Goal: Transaction & Acquisition: Book appointment/travel/reservation

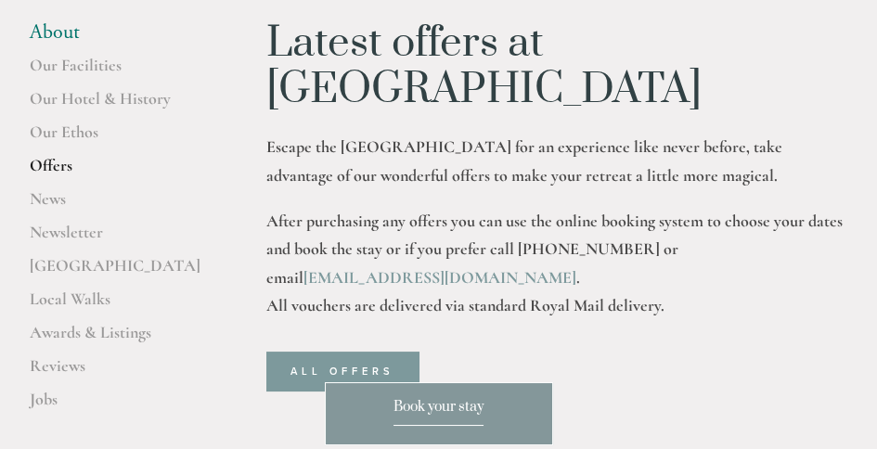
scroll to position [371, 0]
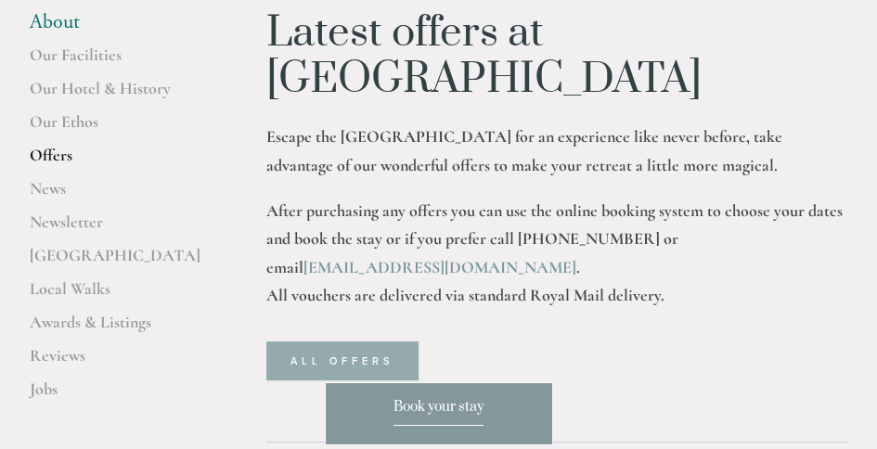
click at [353, 341] on link "ALL OFFERS" at bounding box center [342, 360] width 152 height 39
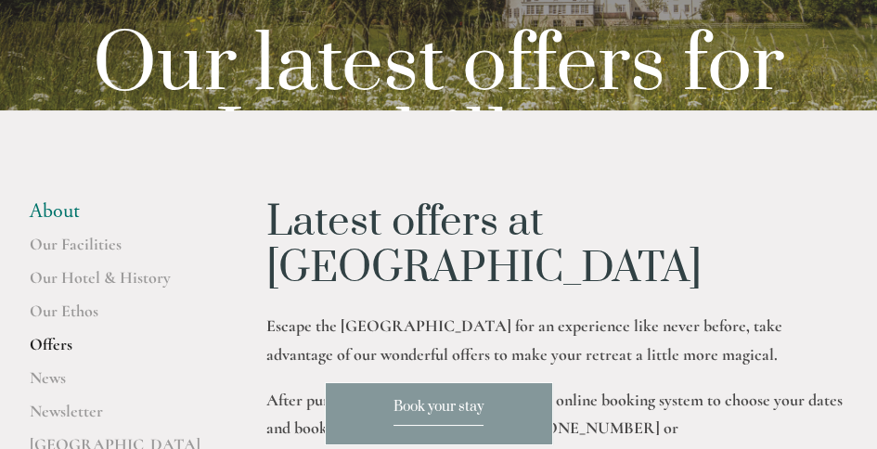
scroll to position [186, 0]
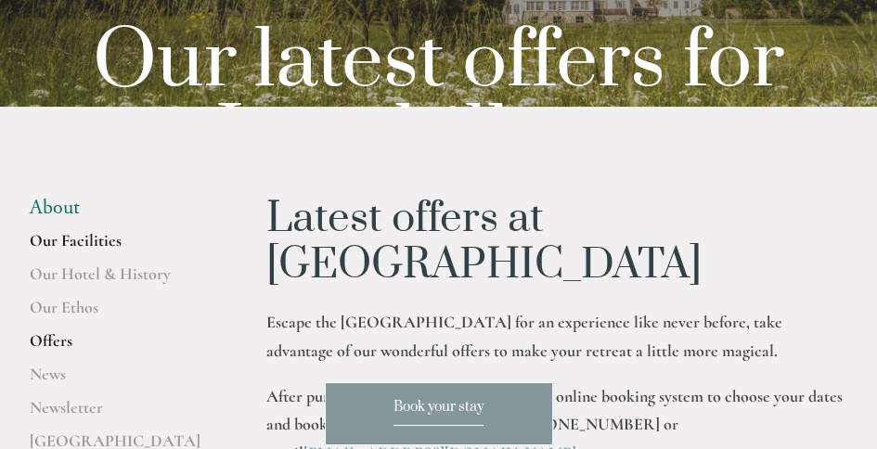
click at [68, 238] on link "Our Facilities" at bounding box center [118, 246] width 177 height 33
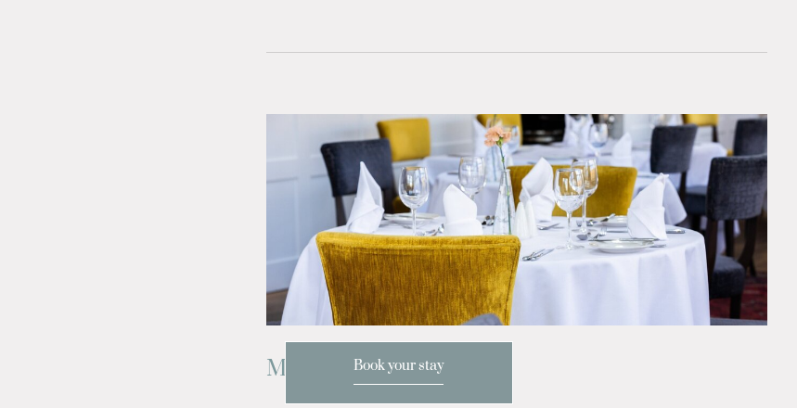
scroll to position [776, 0]
click at [394, 363] on span "Book your stay" at bounding box center [399, 371] width 90 height 28
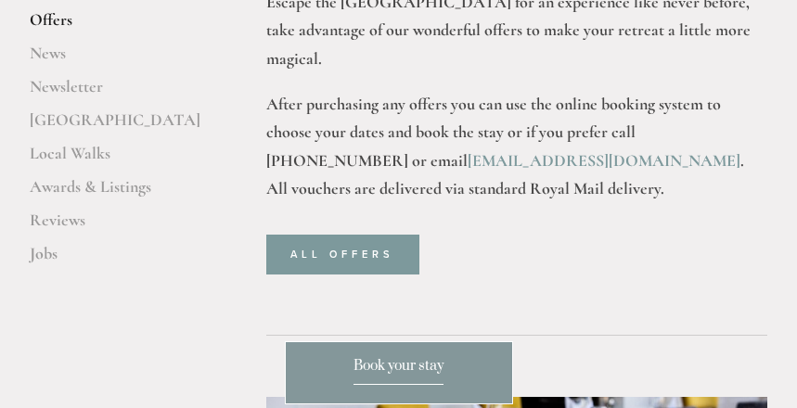
scroll to position [506, 0]
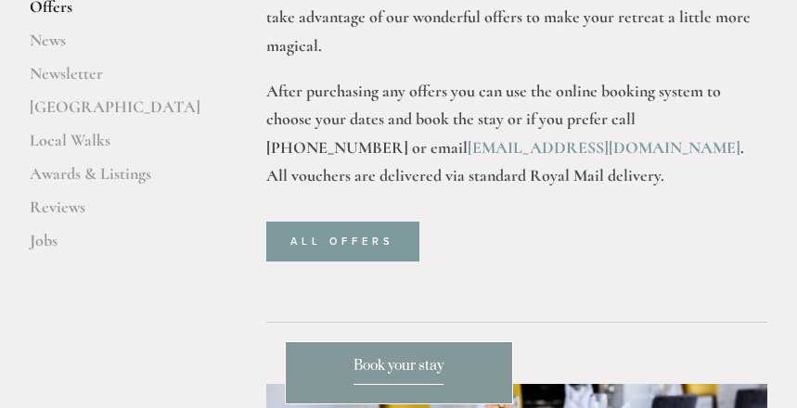
click at [409, 364] on span "Book your stay" at bounding box center [399, 371] width 90 height 28
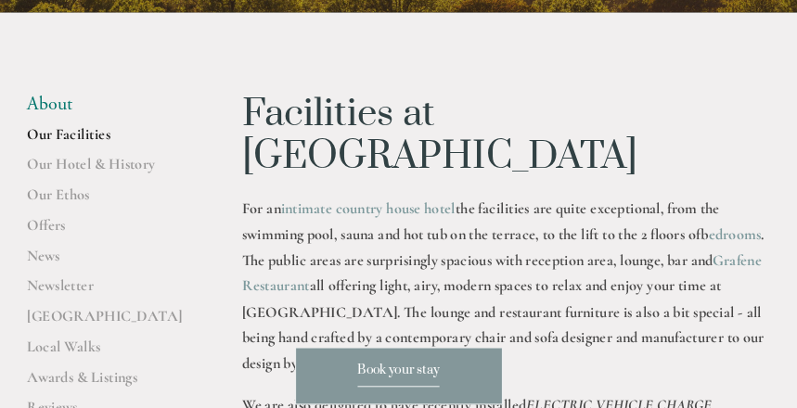
scroll to position [278, 0]
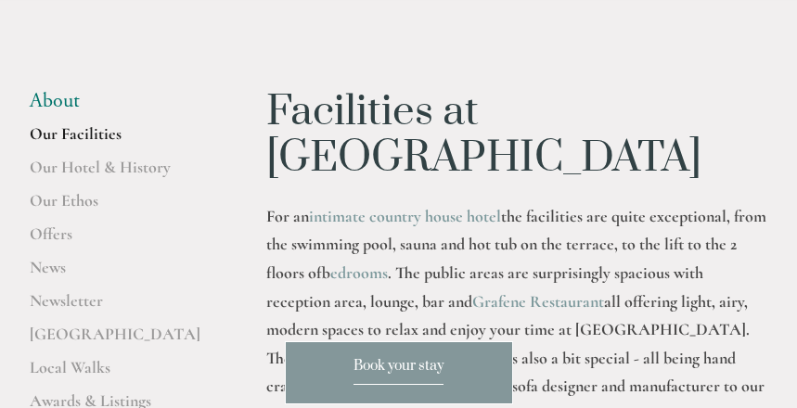
drag, startPoint x: 890, startPoint y: 7, endPoint x: 241, endPoint y: 276, distance: 701.9
click at [241, 276] on div "About Our Facilities Our Hotel & History Our Ethos Offers News Newsletter Peak …" at bounding box center [148, 290] width 237 height 402
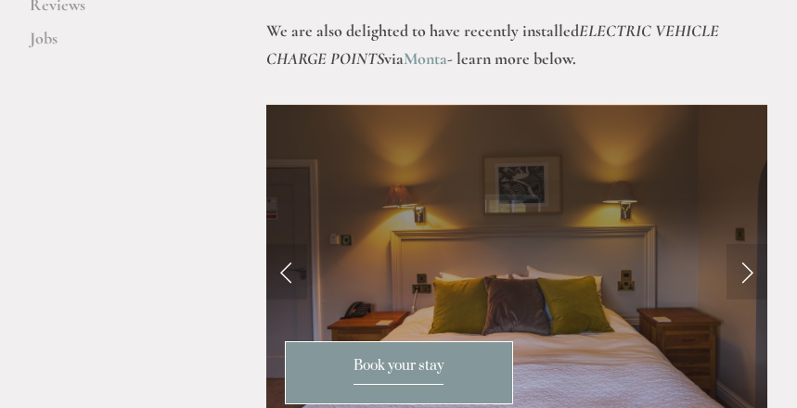
scroll to position [700, 0]
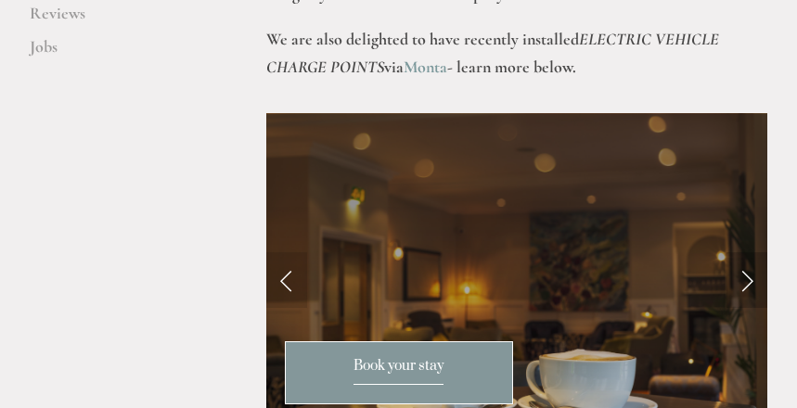
click at [755, 252] on link "Next Slide" at bounding box center [747, 280] width 41 height 56
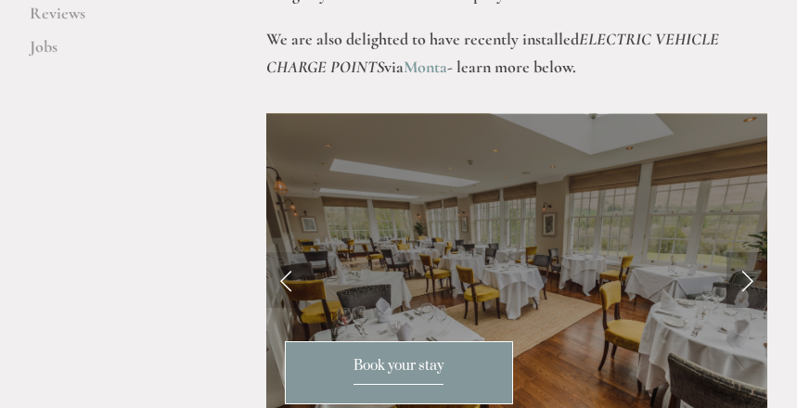
click at [749, 252] on link "Next Slide" at bounding box center [747, 280] width 41 height 56
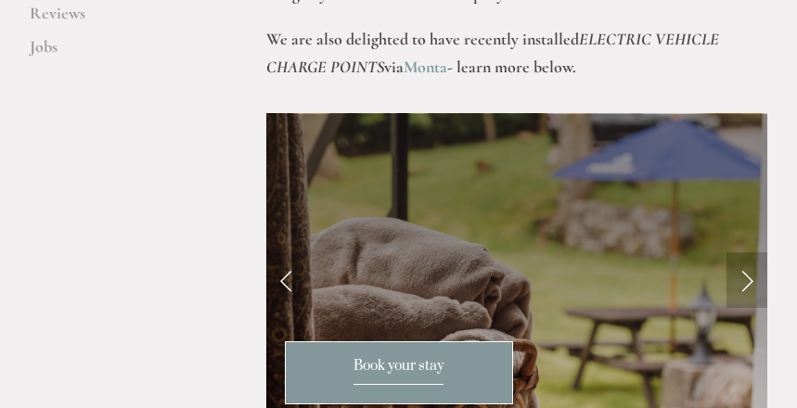
click at [749, 252] on link "Next Slide" at bounding box center [747, 280] width 41 height 56
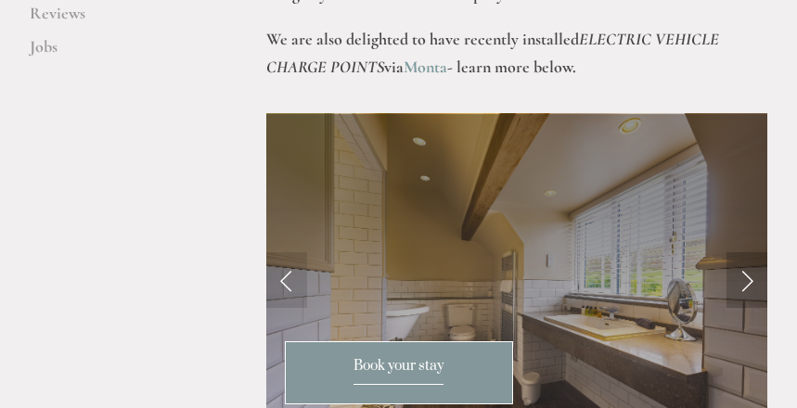
click at [749, 252] on link "Next Slide" at bounding box center [747, 280] width 41 height 56
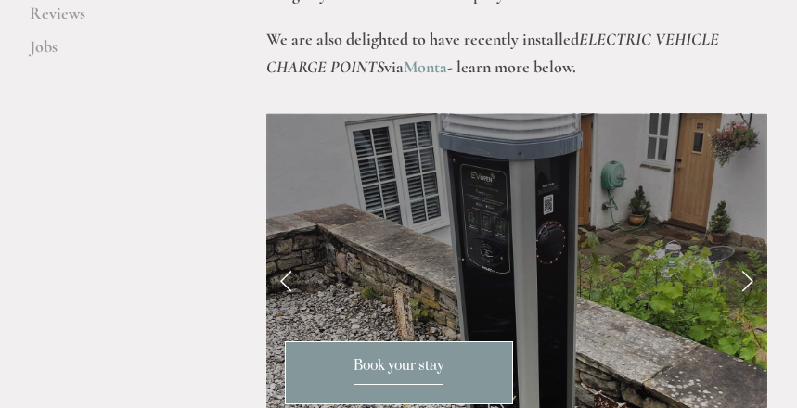
click at [745, 252] on link "Next Slide" at bounding box center [747, 280] width 41 height 56
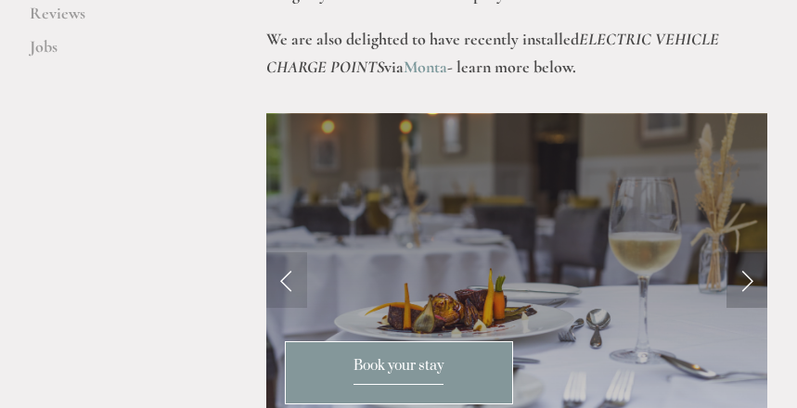
click at [746, 252] on link "Next Slide" at bounding box center [747, 280] width 41 height 56
click at [750, 252] on link "Next Slide" at bounding box center [747, 280] width 41 height 56
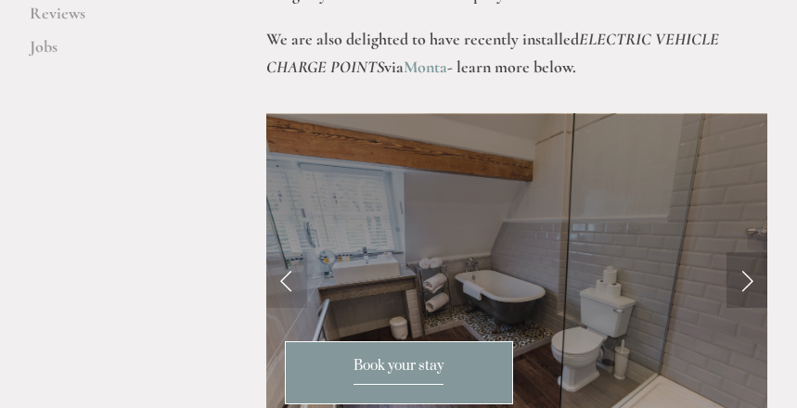
click at [750, 252] on link "Next Slide" at bounding box center [747, 280] width 41 height 56
click at [749, 252] on link "Next Slide" at bounding box center [747, 280] width 41 height 56
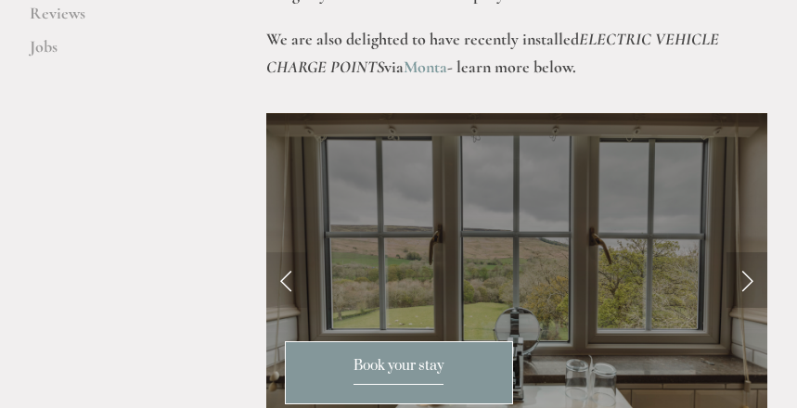
click at [749, 252] on link "Next Slide" at bounding box center [747, 280] width 41 height 56
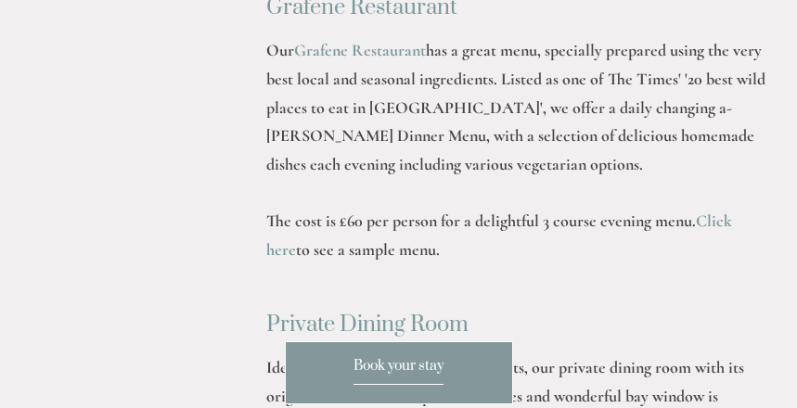
scroll to position [2809, 0]
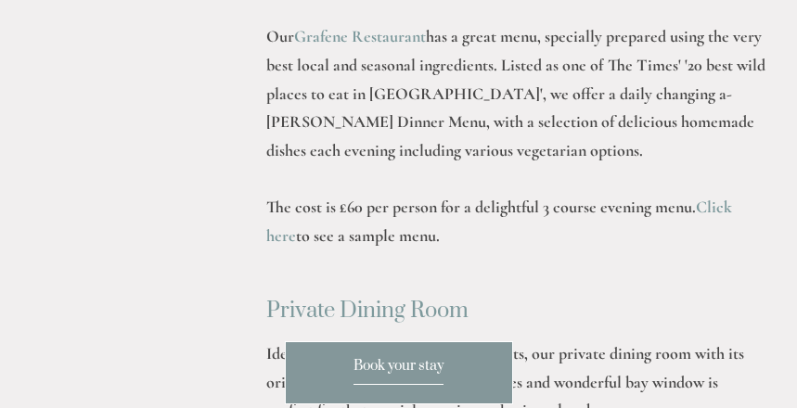
click at [717, 197] on link "Click here" at bounding box center [501, 221] width 470 height 49
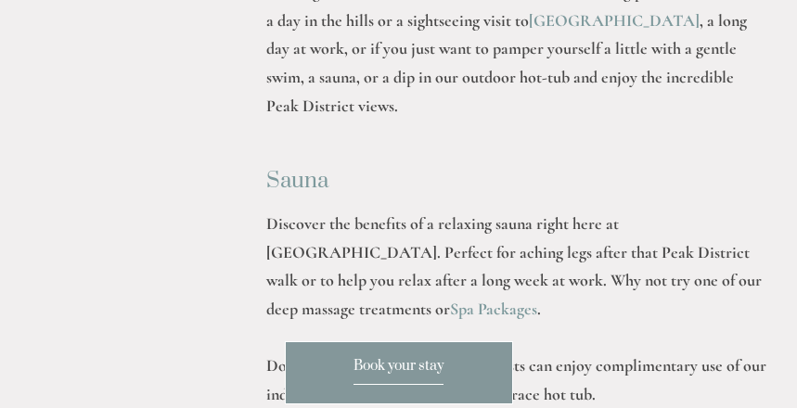
scroll to position [1053, 0]
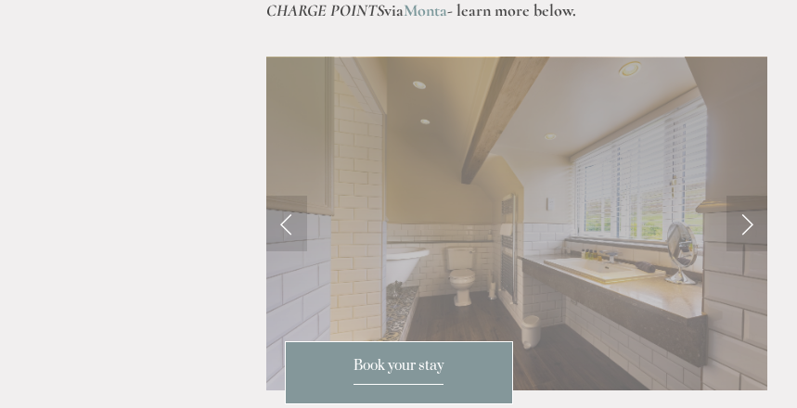
scroll to position [759, 0]
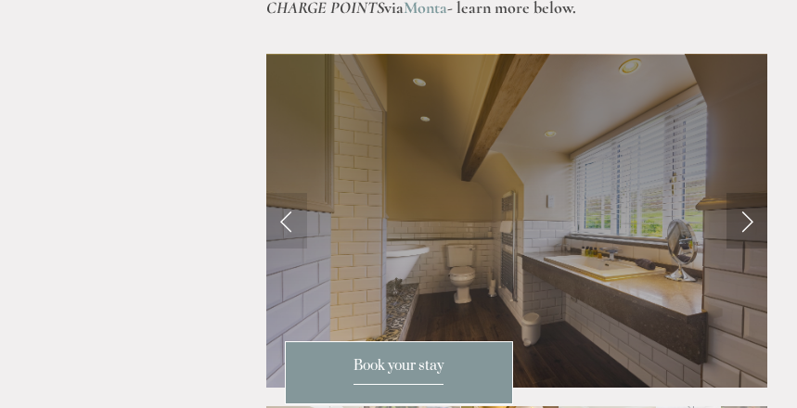
click at [746, 193] on link "Next Slide" at bounding box center [747, 221] width 41 height 56
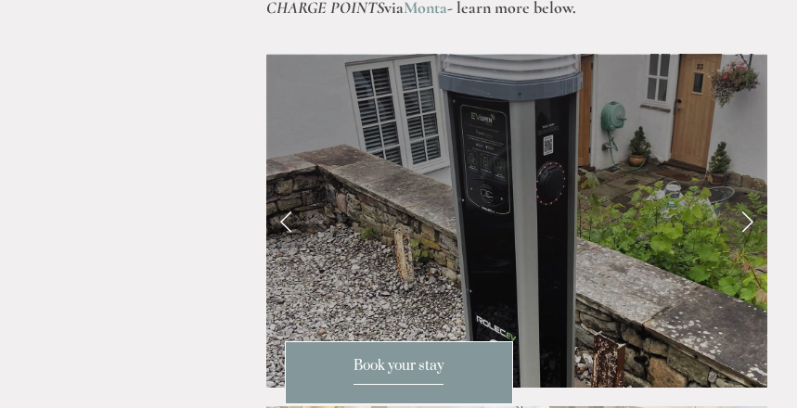
click at [283, 193] on link "Previous Slide" at bounding box center [286, 221] width 41 height 56
click at [753, 193] on link "Next Slide" at bounding box center [747, 221] width 41 height 56
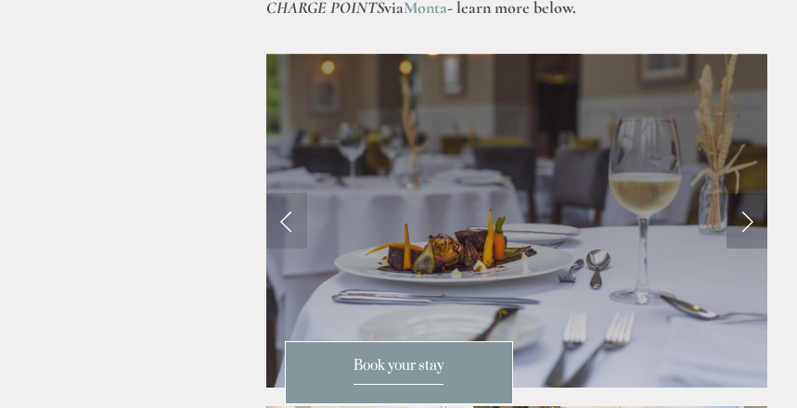
click at [748, 193] on link "Next Slide" at bounding box center [747, 221] width 41 height 56
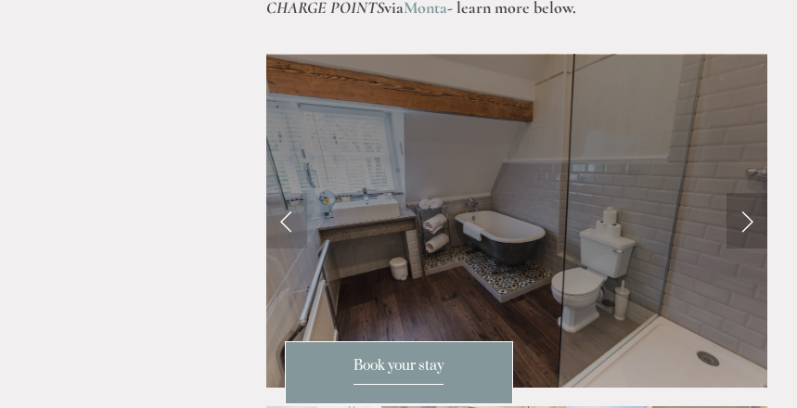
click at [743, 193] on link "Next Slide" at bounding box center [747, 221] width 41 height 56
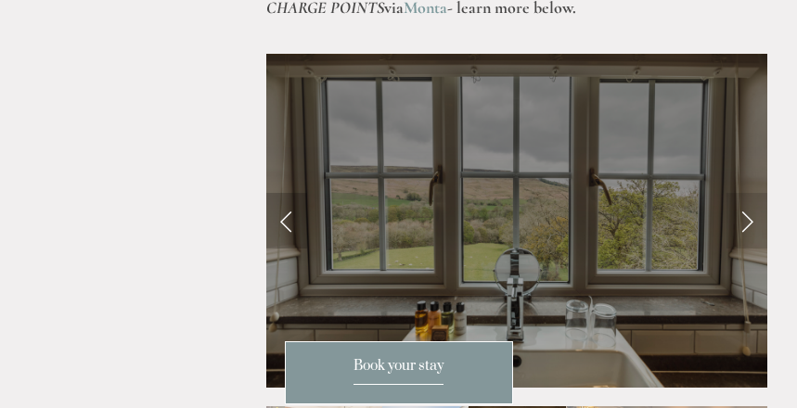
click at [284, 193] on link "Previous Slide" at bounding box center [286, 221] width 41 height 56
click at [751, 193] on link "Next Slide" at bounding box center [747, 221] width 41 height 56
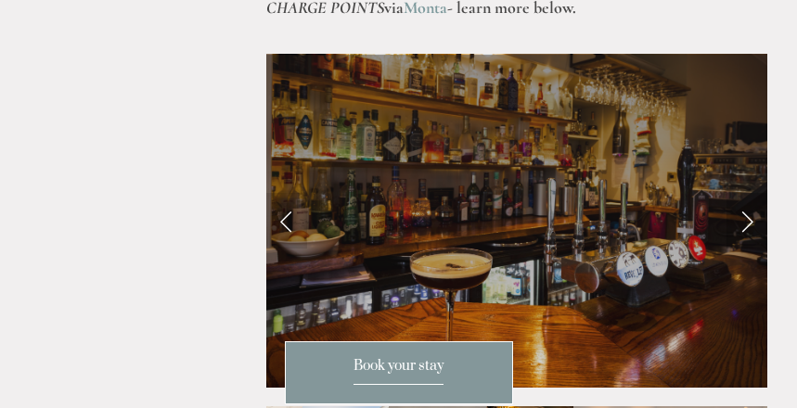
click at [749, 193] on link "Next Slide" at bounding box center [747, 221] width 41 height 56
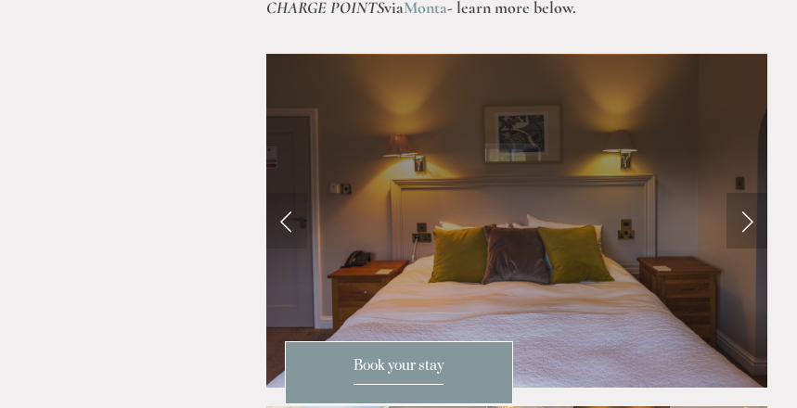
click at [749, 193] on link "Next Slide" at bounding box center [747, 221] width 41 height 56
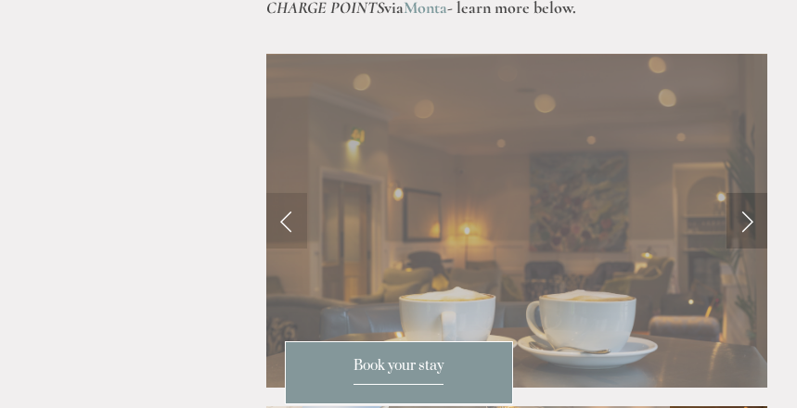
click at [748, 193] on link "Next Slide" at bounding box center [747, 221] width 41 height 56
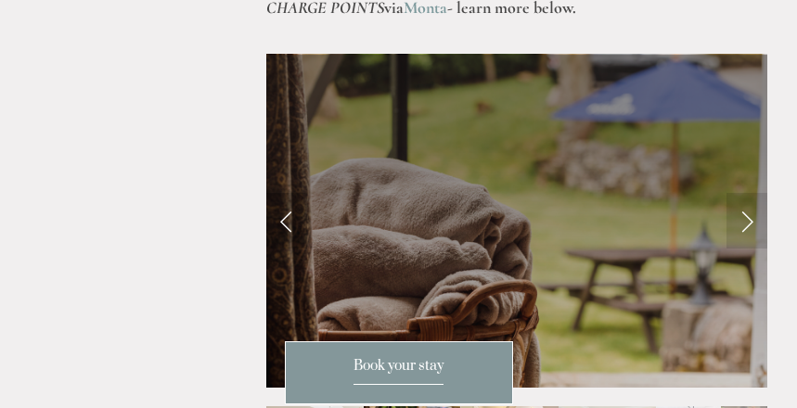
click at [285, 193] on link "Previous Slide" at bounding box center [286, 221] width 41 height 56
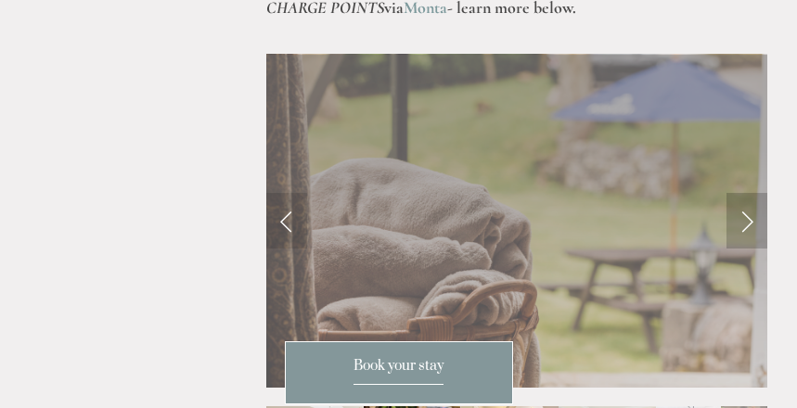
click at [749, 193] on link "Next Slide" at bounding box center [747, 221] width 41 height 56
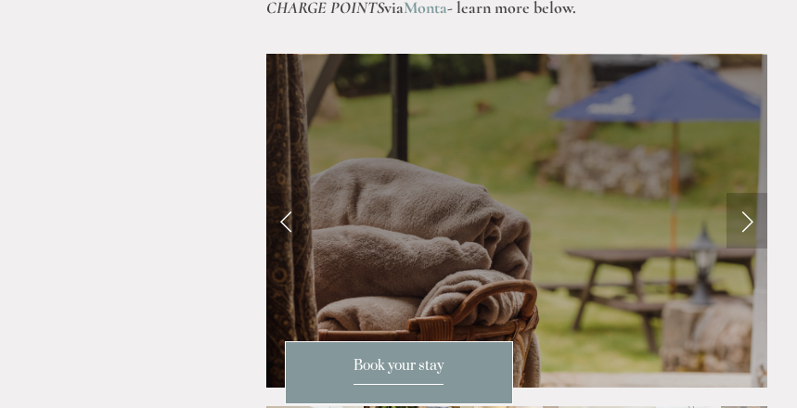
click at [746, 193] on link "Next Slide" at bounding box center [747, 221] width 41 height 56
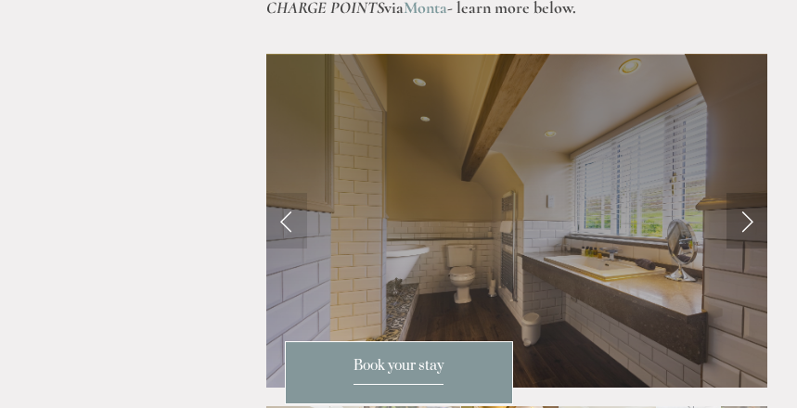
click at [746, 193] on link "Next Slide" at bounding box center [747, 221] width 41 height 56
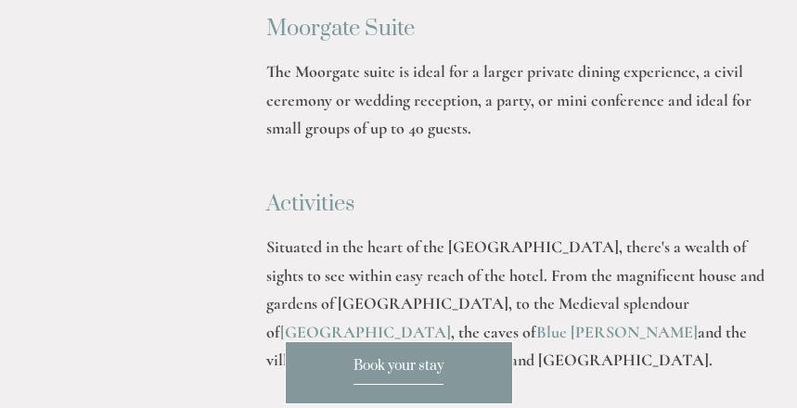
scroll to position [3880, 0]
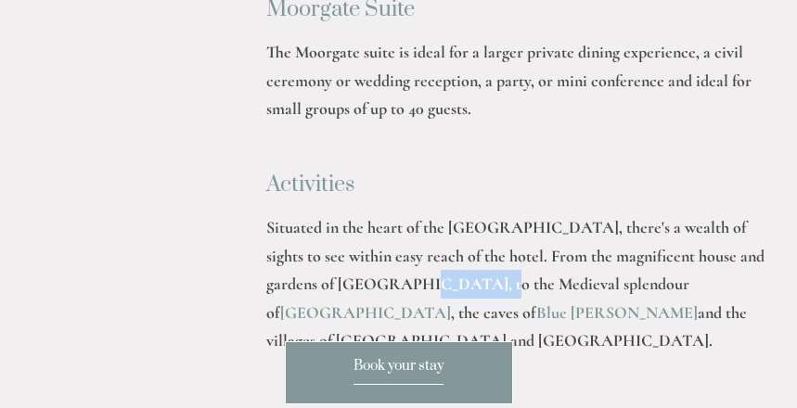
drag, startPoint x: 413, startPoint y: 152, endPoint x: 340, endPoint y: 153, distance: 73.3
click at [340, 213] on p "Situated in the heart of the Peak District National Park, there's a wealth of s…" at bounding box center [516, 284] width 501 height 142
copy p "Chatsworth"
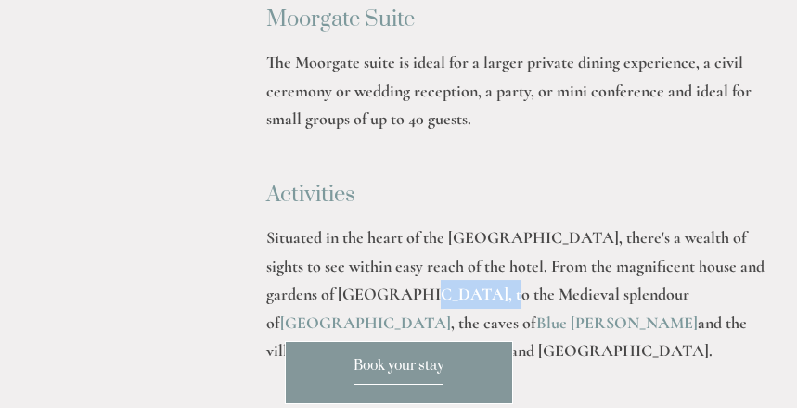
scroll to position [3712, 0]
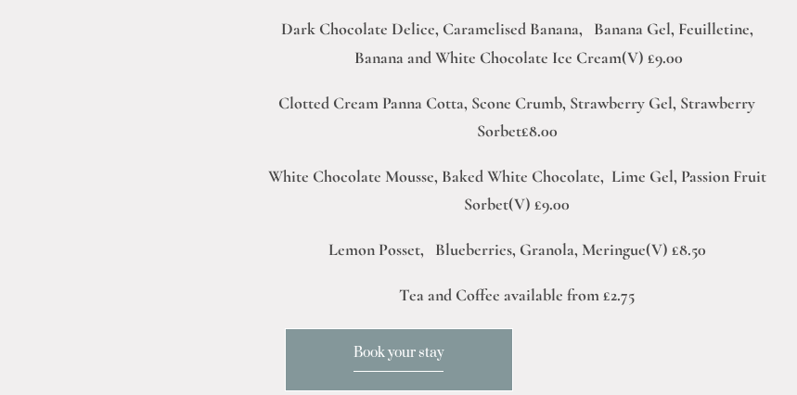
scroll to position [4640, 0]
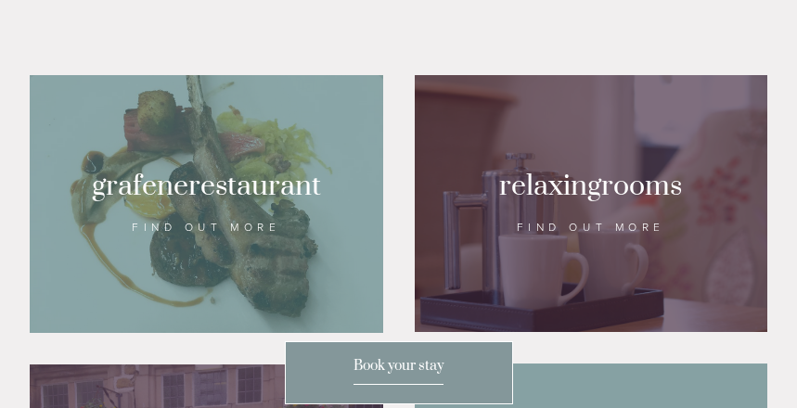
scroll to position [928, 0]
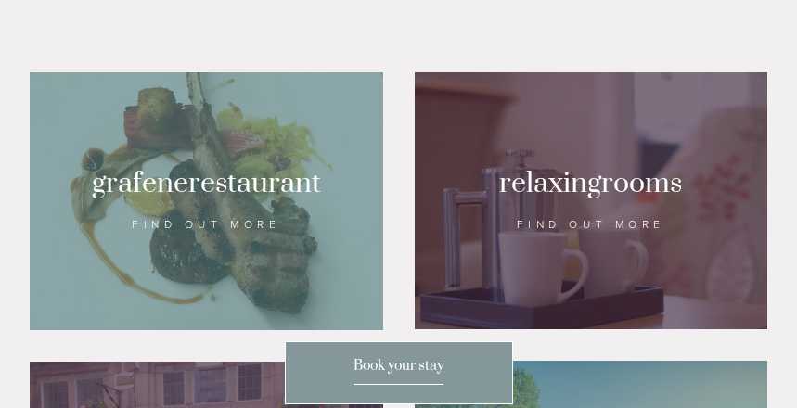
click at [573, 199] on div at bounding box center [592, 200] width 354 height 257
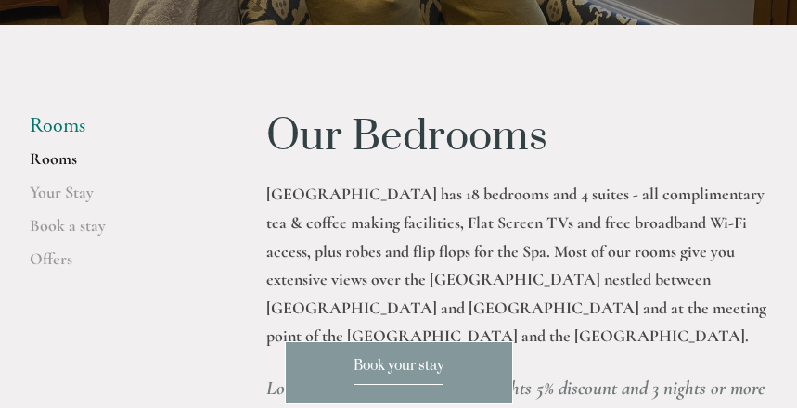
scroll to position [252, 0]
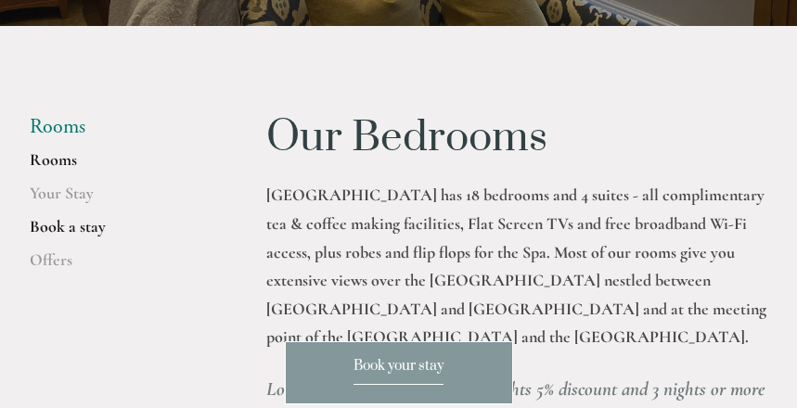
click at [94, 225] on link "Book a stay" at bounding box center [118, 232] width 177 height 33
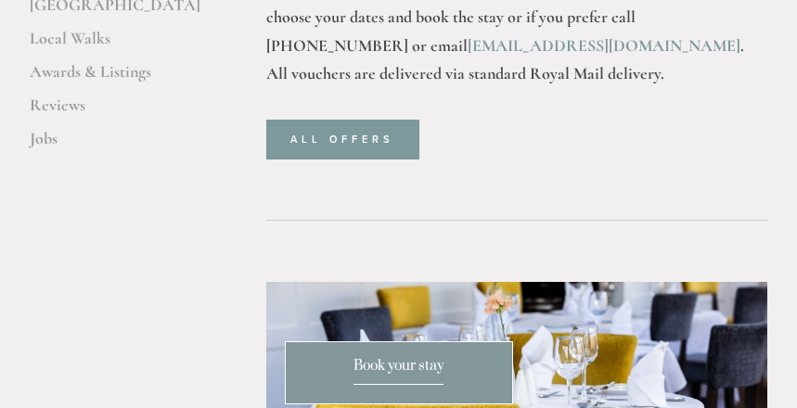
scroll to position [675, 0]
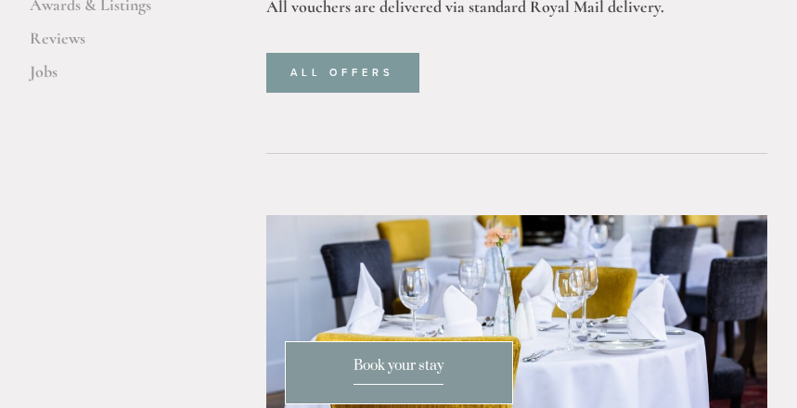
click at [418, 363] on span "Book your stay" at bounding box center [399, 371] width 90 height 28
